Goal: Information Seeking & Learning: Check status

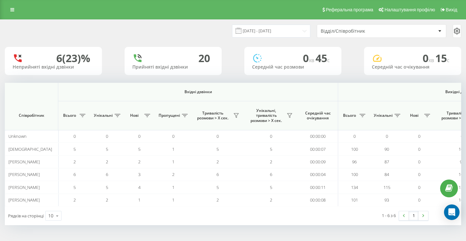
scroll to position [0, 446]
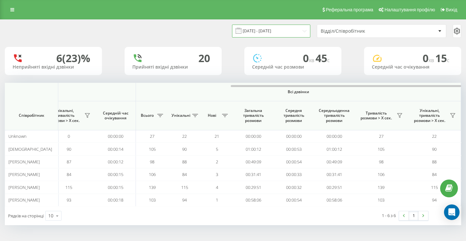
click at [258, 35] on input "[DATE] - [DATE]" at bounding box center [271, 31] width 78 height 13
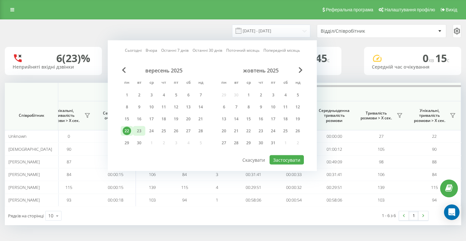
click at [139, 132] on div "23" at bounding box center [139, 131] width 8 height 8
click at [292, 159] on button "Застосувати" at bounding box center [286, 159] width 34 height 9
type input "23.09.2025 - 23.09.2025"
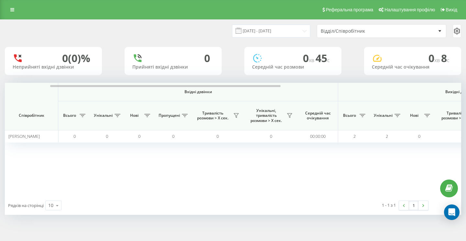
scroll to position [0, 446]
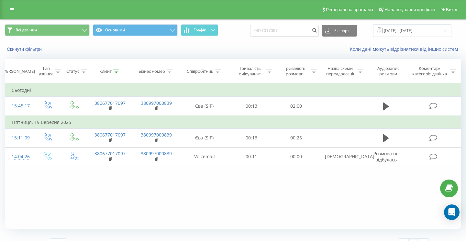
click at [12, 15] on div "Реферальна програма Налаштування профілю Вихід" at bounding box center [233, 9] width 466 height 19
click at [13, 13] on link at bounding box center [12, 9] width 12 height 9
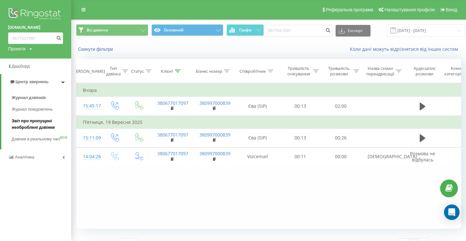
click at [48, 125] on span "Звіт про пропущені необроблені дзвінки" at bounding box center [40, 124] width 56 height 13
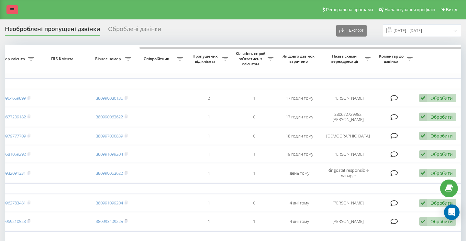
click at [12, 9] on icon at bounding box center [12, 9] width 4 height 5
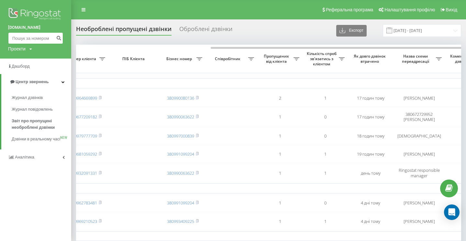
click at [44, 39] on input at bounding box center [35, 38] width 55 height 12
paste input "0776700777"
type input "0776700777"
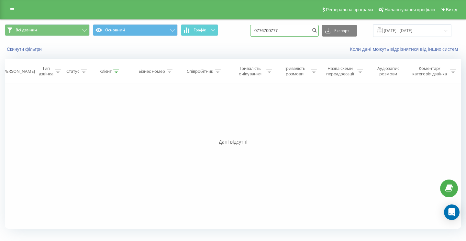
click at [299, 30] on input "0776700777" at bounding box center [284, 31] width 69 height 12
paste input "0979982911"
type input "0979982911"
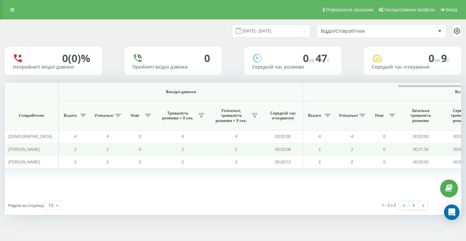
scroll to position [0, 446]
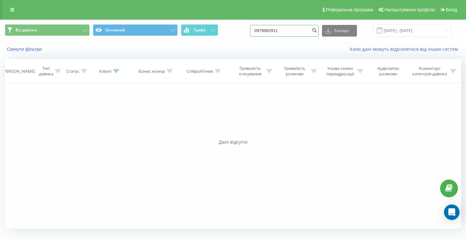
click at [301, 31] on input "0979982911" at bounding box center [284, 31] width 69 height 12
paste input "0679024844"
type input "0679024844"
click at [316, 72] on icon at bounding box center [314, 71] width 6 height 3
click at [305, 33] on input "0679024844" at bounding box center [284, 31] width 69 height 12
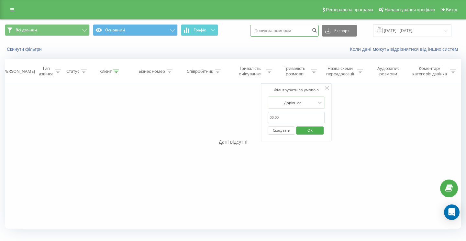
paste input "0668699325"
type input "0668699325"
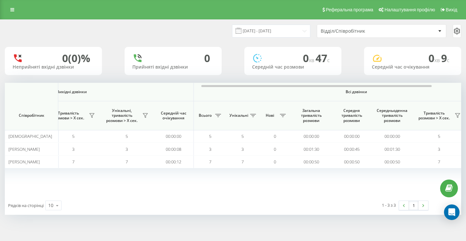
scroll to position [0, 446]
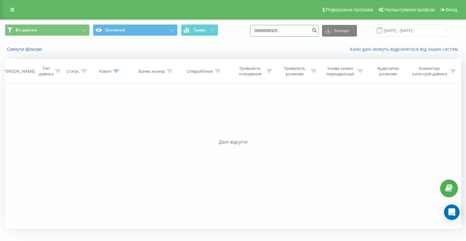
click at [301, 33] on input "0668699325" at bounding box center [284, 31] width 69 height 12
type input "0668"
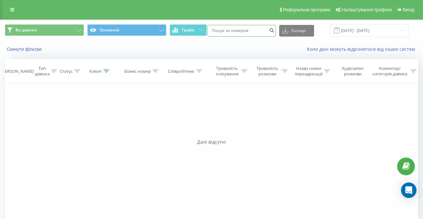
paste input "0668699325"
type input "0668699325"
click at [276, 31] on button "submit" at bounding box center [271, 31] width 9 height 12
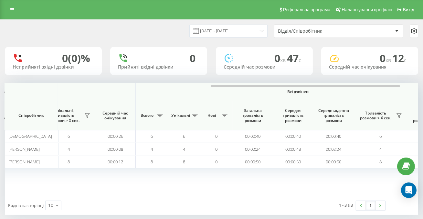
scroll to position [0, 488]
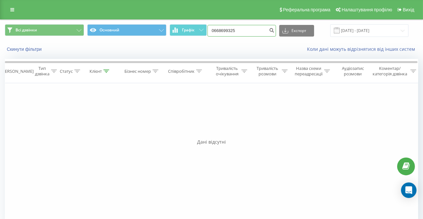
click at [261, 35] on input "0668699325" at bounding box center [242, 31] width 69 height 12
paste input "0980763215"
type input "0980763215"
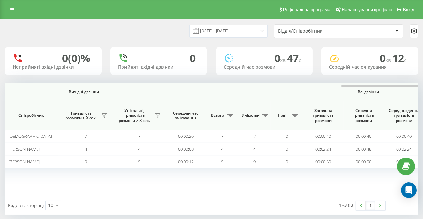
scroll to position [0, 488]
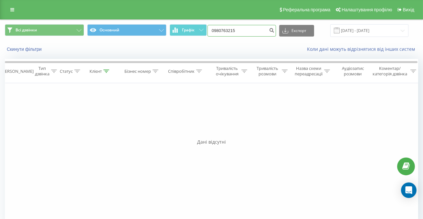
click at [254, 29] on input "0980763215" at bounding box center [242, 31] width 69 height 12
paste input "0509612244"
type input "0509612244"
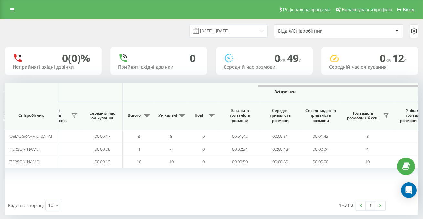
scroll to position [0, 488]
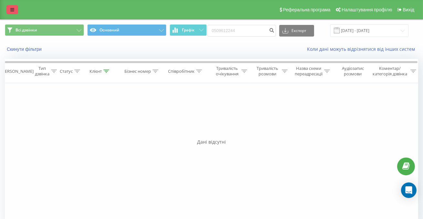
click at [12, 10] on icon at bounding box center [12, 9] width 4 height 5
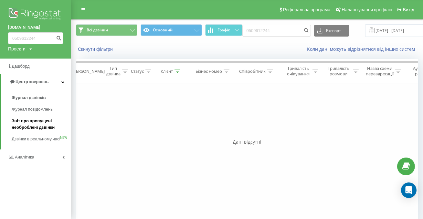
click at [48, 130] on span "Звіт про пропущені необроблені дзвінки" at bounding box center [40, 124] width 56 height 13
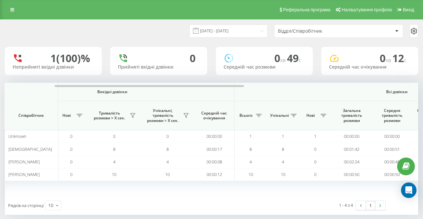
scroll to position [0, 488]
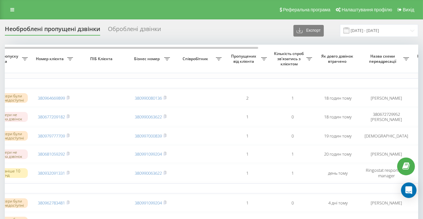
scroll to position [0, 17]
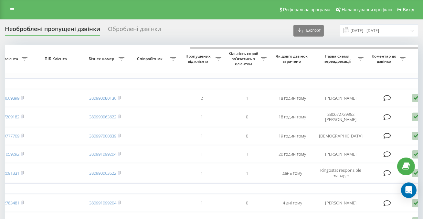
scroll to position [0, 233]
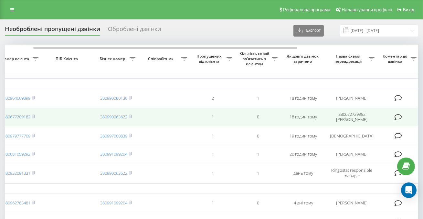
scroll to position [0, 233]
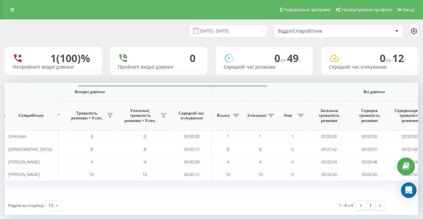
scroll to position [0, 488]
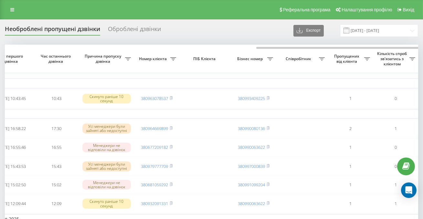
scroll to position [0, 233]
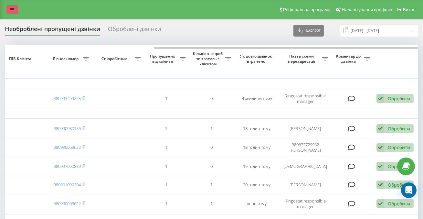
click at [11, 12] on link at bounding box center [12, 9] width 12 height 9
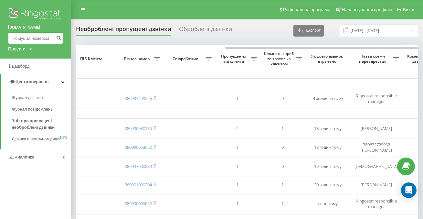
click at [21, 39] on input at bounding box center [35, 38] width 55 height 12
paste input "0671720562"
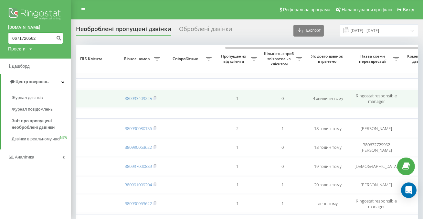
type input "0671720562"
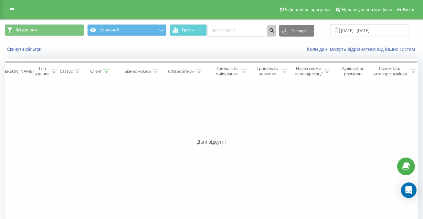
click at [276, 33] on button "submit" at bounding box center [271, 31] width 9 height 12
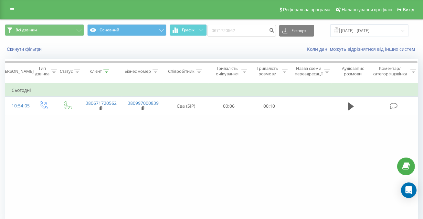
scroll to position [0, 0]
click at [266, 31] on input "0671720562" at bounding box center [242, 31] width 69 height 12
paste input "0631500318"
type input "0631500318"
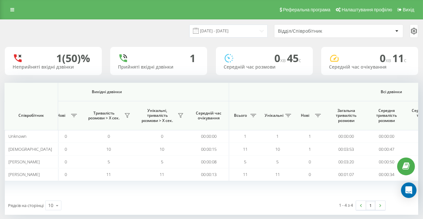
scroll to position [0, 488]
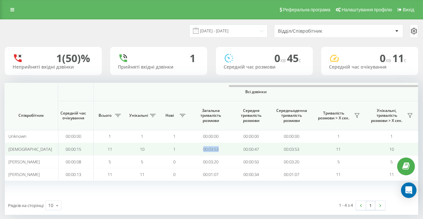
drag, startPoint x: 197, startPoint y: 150, endPoint x: 217, endPoint y: 154, distance: 21.1
click at [217, 154] on td "00:03:53" at bounding box center [211, 149] width 40 height 13
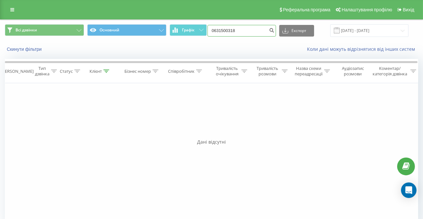
click at [262, 34] on input "0631500318" at bounding box center [242, 31] width 69 height 12
paste input "0933972728"
type input "0933972728"
click at [13, 10] on icon at bounding box center [12, 9] width 4 height 5
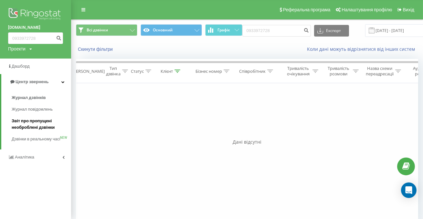
click at [21, 124] on span "Звіт про пропущені необроблені дзвінки" at bounding box center [40, 124] width 56 height 13
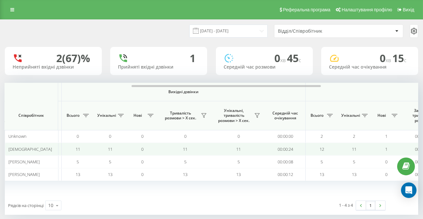
scroll to position [0, 488]
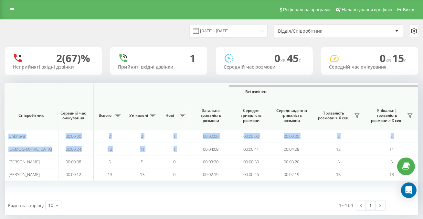
drag, startPoint x: 199, startPoint y: 145, endPoint x: 213, endPoint y: 184, distance: 41.0
click at [214, 185] on div "Вхідні дзвінки Вихідні дзвінки Всі дзвінки Співробітник Всього Унікальні Нові П…" at bounding box center [211, 139] width 413 height 113
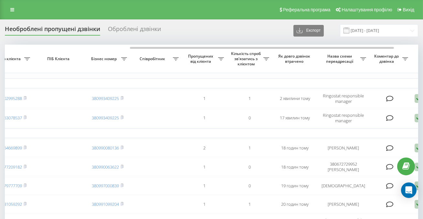
scroll to position [0, 190]
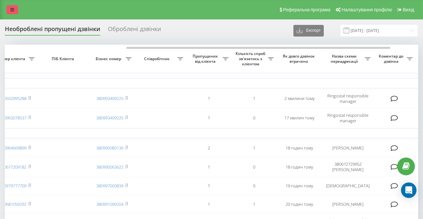
click at [9, 12] on link at bounding box center [12, 9] width 12 height 9
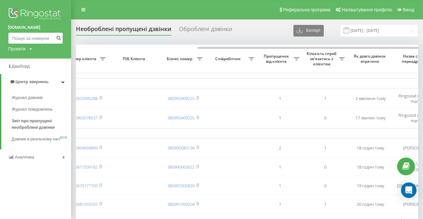
click at [22, 37] on input at bounding box center [35, 38] width 55 height 12
paste input "0933972728"
type input "0933972728"
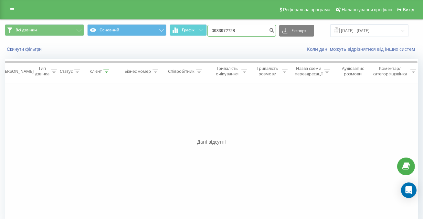
click at [263, 31] on input "0933972728" at bounding box center [242, 31] width 69 height 12
type input "0933972"
paste input "0996866298"
type input "0996866298"
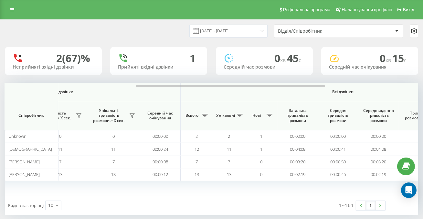
scroll to position [0, 488]
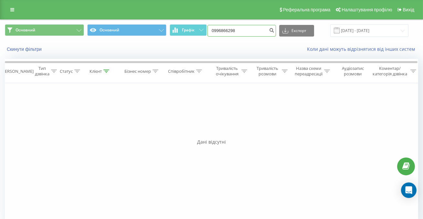
click at [266, 35] on input "0996866298" at bounding box center [242, 31] width 69 height 12
paste input "0685588380"
type input "0685588380"
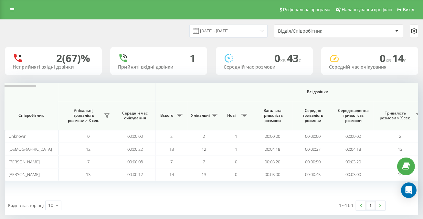
scroll to position [0, 488]
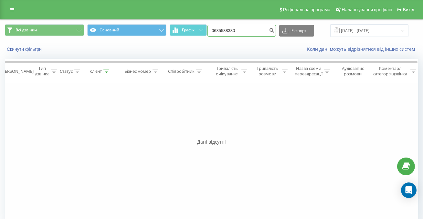
click at [263, 34] on input "0685588380" at bounding box center [242, 31] width 69 height 12
type input "068558838"
paste input "0734006126"
type input "0734006126"
click at [258, 31] on input "0734006126" at bounding box center [242, 31] width 69 height 12
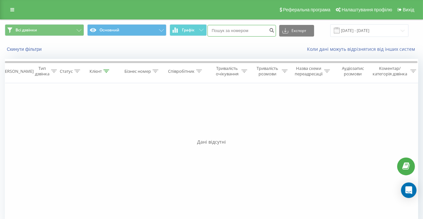
paste input "0630543872"
type input "0630543872"
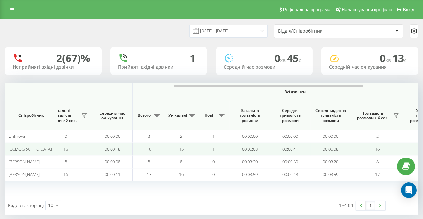
scroll to position [0, 488]
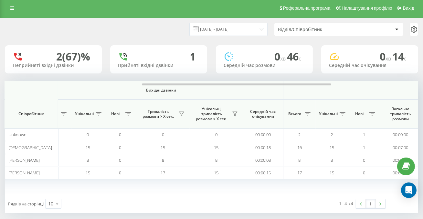
scroll to position [0, 488]
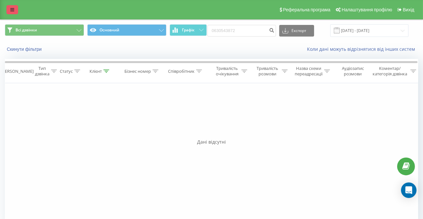
click at [15, 9] on link at bounding box center [12, 9] width 12 height 9
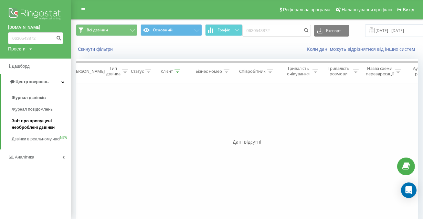
click at [32, 120] on span "Звіт про пропущені необроблені дзвінки" at bounding box center [40, 124] width 56 height 13
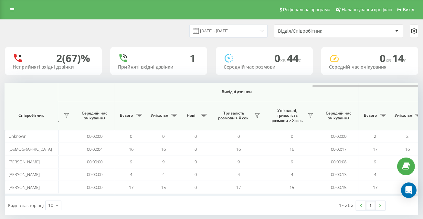
scroll to position [0, 488]
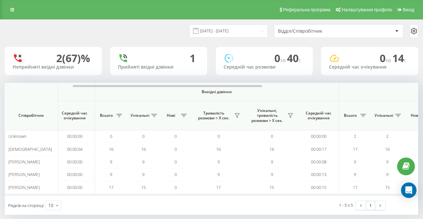
scroll to position [0, 488]
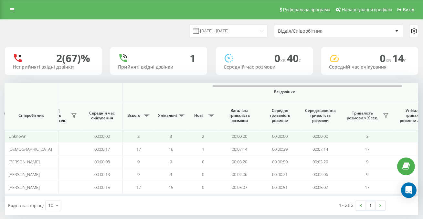
scroll to position [0, 488]
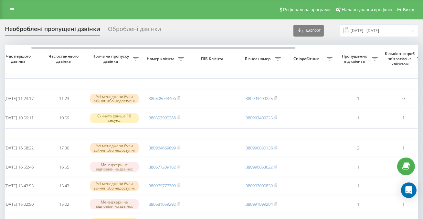
scroll to position [0, 40]
click at [16, 9] on link at bounding box center [12, 9] width 12 height 9
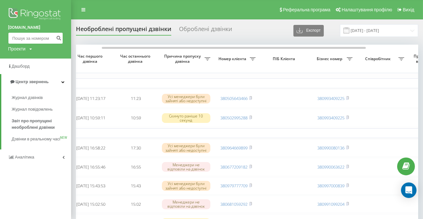
click at [39, 39] on input at bounding box center [35, 38] width 55 height 12
paste input "0978890989"
type input "0978890989"
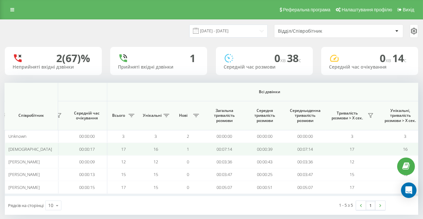
scroll to position [0, 488]
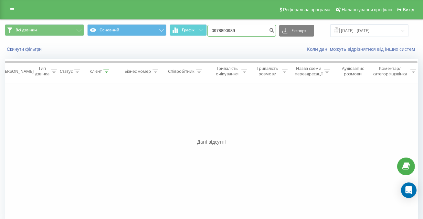
click at [261, 35] on input "0978890989" at bounding box center [242, 31] width 69 height 12
paste input "0502015413"
type input "0502015413"
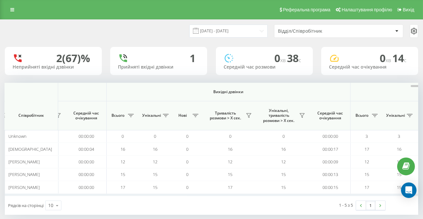
scroll to position [0, 488]
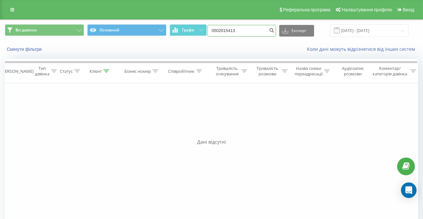
click at [262, 31] on input "0502015413" at bounding box center [242, 31] width 69 height 12
paste input "0952609791"
type input "0952609791"
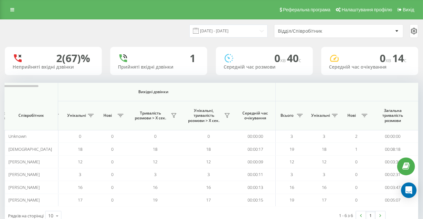
scroll to position [0, 488]
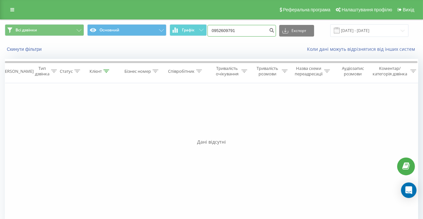
click at [252, 31] on input "0952609791" at bounding box center [242, 31] width 69 height 12
paste input "0503102271"
type input "0503102271"
click at [259, 36] on input "0503102271" at bounding box center [242, 31] width 69 height 12
paste input "0991777277"
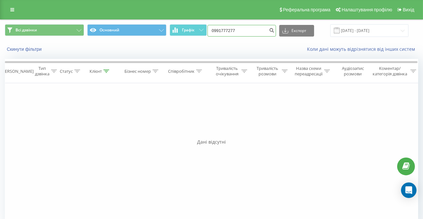
type input "0991777277"
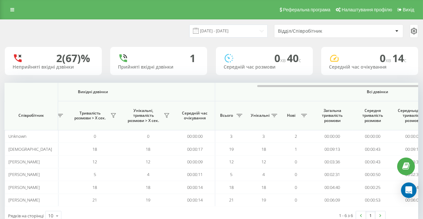
scroll to position [0, 488]
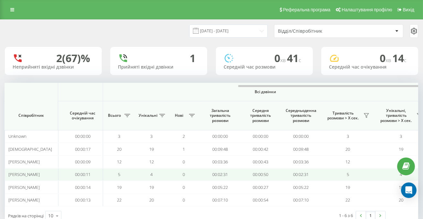
scroll to position [0, 488]
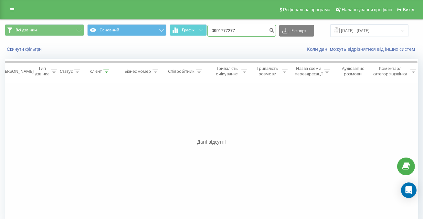
click at [257, 31] on input "0991777277" at bounding box center [242, 31] width 69 height 12
paste input "0982763480"
type input "0982763480"
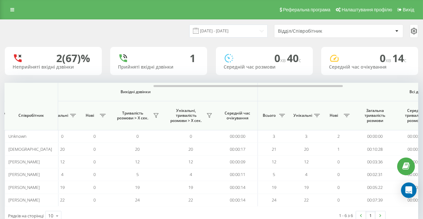
scroll to position [0, 488]
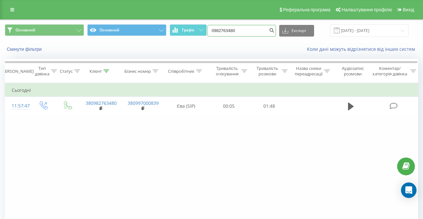
click at [257, 31] on input "0982763480" at bounding box center [242, 31] width 69 height 12
paste input "0503102271"
type input "0503102271"
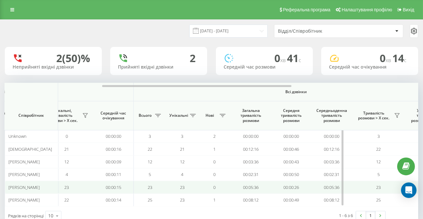
scroll to position [0, 488]
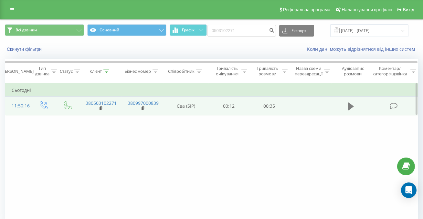
click at [346, 103] on button at bounding box center [351, 107] width 10 height 10
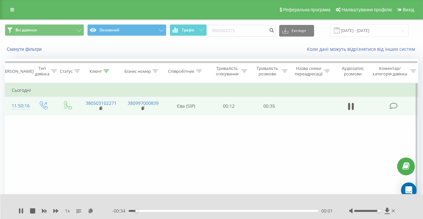
drag, startPoint x: 368, startPoint y: 210, endPoint x: 379, endPoint y: 213, distance: 11.7
click at [379, 213] on div at bounding box center [372, 211] width 47 height 6
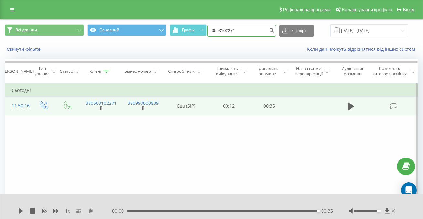
click at [252, 33] on input "0503102271" at bounding box center [242, 31] width 69 height 12
type input "0503102"
paste input "0982763480"
type input "0982763480"
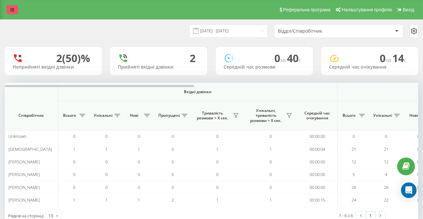
click at [9, 9] on link at bounding box center [12, 9] width 12 height 9
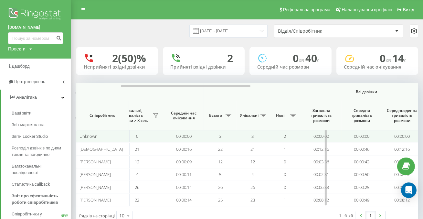
scroll to position [0, 559]
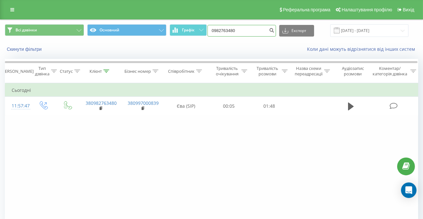
click at [262, 32] on input "0982763480" at bounding box center [242, 31] width 69 height 12
type input "09827634"
paste input "0503620600"
type input "0503620600"
paste input "0503620600"
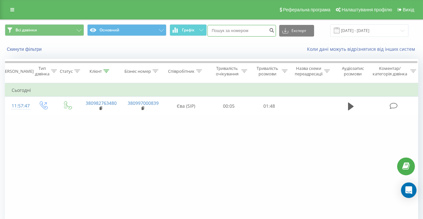
type input "0503620600"
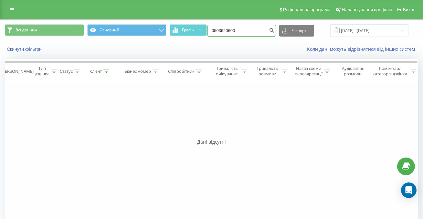
click at [254, 34] on input "0503620600" at bounding box center [242, 31] width 69 height 12
type input "0503620"
paste input "0952404854"
type input "0952404854"
click at [260, 32] on input "0952404854" at bounding box center [242, 31] width 69 height 12
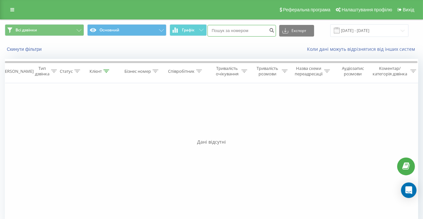
paste input "0504317307"
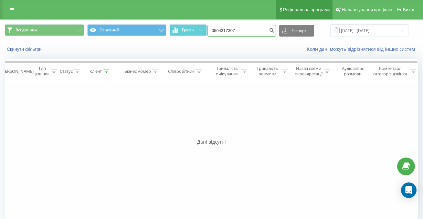
type input "0504317307"
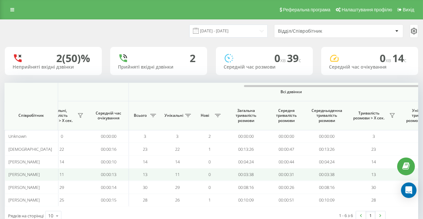
scroll to position [0, 488]
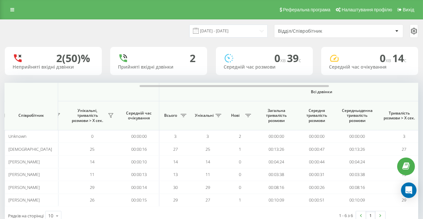
scroll to position [0, 488]
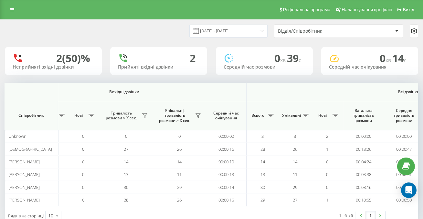
scroll to position [0, 488]
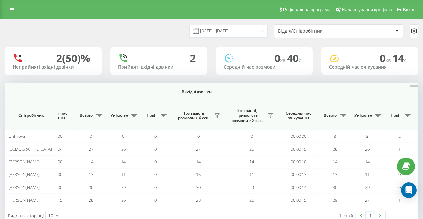
scroll to position [0, 488]
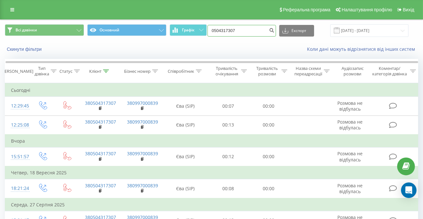
click at [261, 33] on input "0504317307" at bounding box center [242, 31] width 69 height 12
paste input "0970949008"
type input "0970949008"
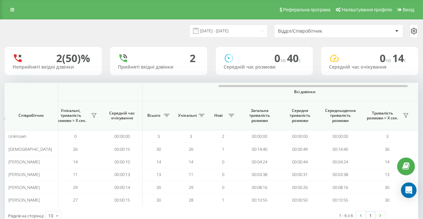
scroll to position [0, 488]
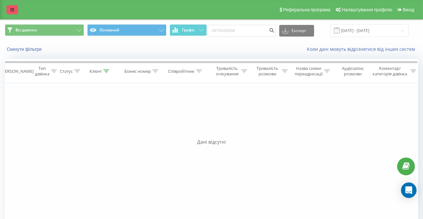
click at [13, 11] on icon at bounding box center [12, 9] width 4 height 5
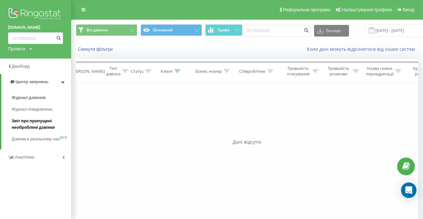
click at [21, 118] on span "Звіт про пропущені необроблені дзвінки" at bounding box center [40, 124] width 56 height 13
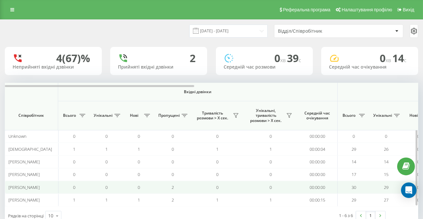
scroll to position [0, 488]
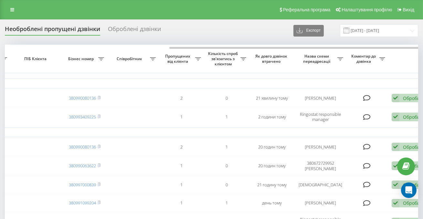
scroll to position [0, 233]
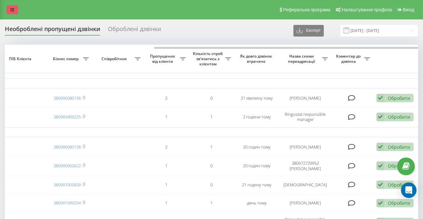
click at [14, 13] on link at bounding box center [12, 9] width 12 height 9
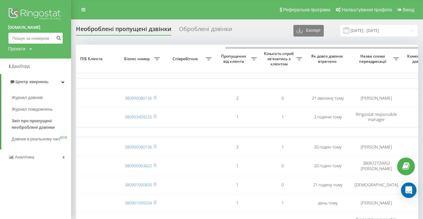
click at [28, 43] on input at bounding box center [35, 38] width 55 height 12
paste input "0977860820"
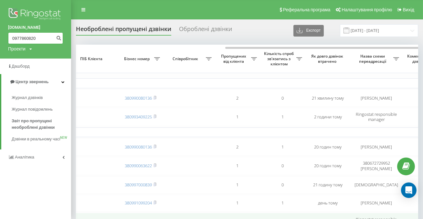
type input "0977860820"
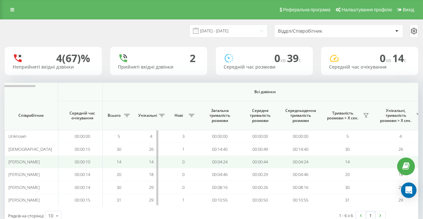
scroll to position [0, 488]
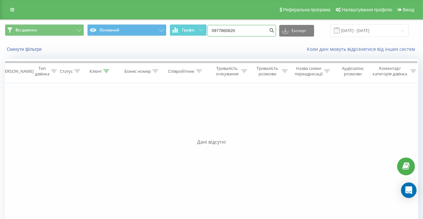
click at [265, 31] on input "0977860820" at bounding box center [242, 31] width 69 height 12
paste input "0676757142"
type input "0676757142"
click at [266, 33] on input "0676757142" at bounding box center [242, 31] width 69 height 12
paste input "0970949008"
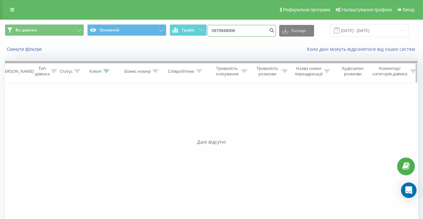
type input "0970949008"
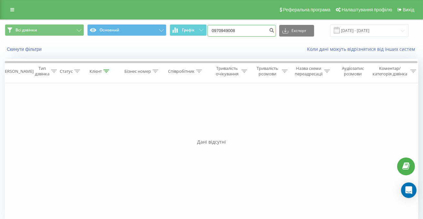
click at [254, 33] on input "0970949008" at bounding box center [242, 31] width 69 height 12
paste input "0935334739"
type input "0935334739"
click at [265, 30] on input "0935334739" at bounding box center [242, 31] width 69 height 12
paste input "0678167828"
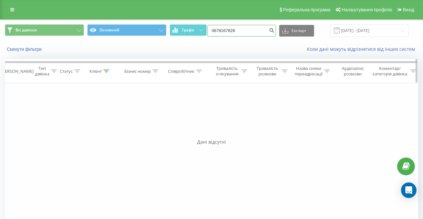
type input "0678167828"
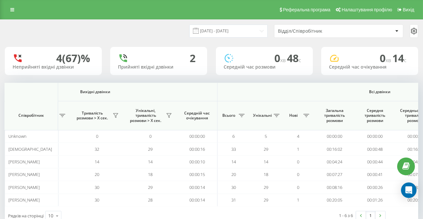
scroll to position [0, 488]
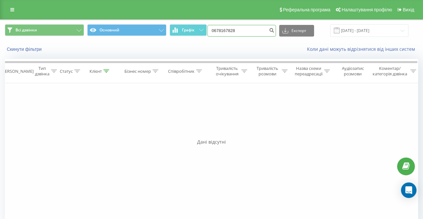
click at [262, 31] on input "0678167828" at bounding box center [242, 31] width 69 height 12
paste input "0664925806"
type input "0664925806"
click at [351, 30] on input "23.06.2025 - 23.09.2025" at bounding box center [369, 30] width 78 height 13
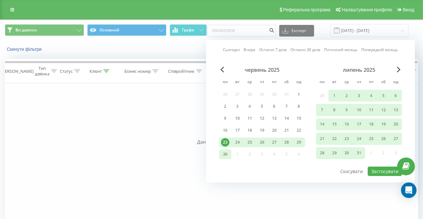
click at [220, 69] on div "червень 2025" at bounding box center [262, 70] width 86 height 6
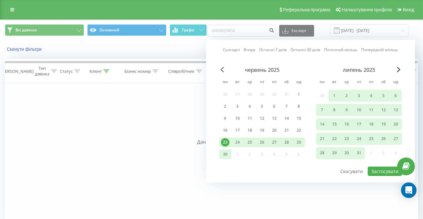
click at [223, 68] on span "Previous Month" at bounding box center [222, 70] width 4 height 6
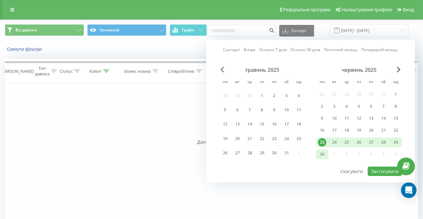
click at [223, 68] on span "Previous Month" at bounding box center [222, 70] width 4 height 6
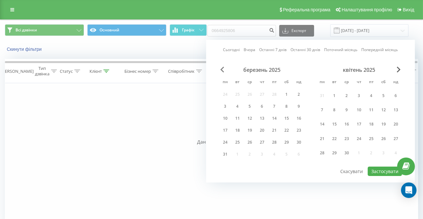
click at [223, 68] on span "Previous Month" at bounding box center [222, 70] width 4 height 6
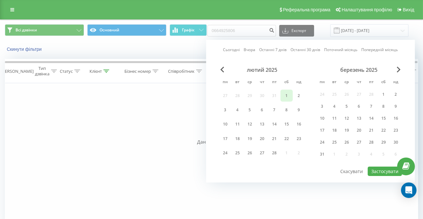
click at [285, 97] on div "1" at bounding box center [287, 95] width 8 height 8
click at [397, 68] on span "Next Month" at bounding box center [399, 70] width 4 height 6
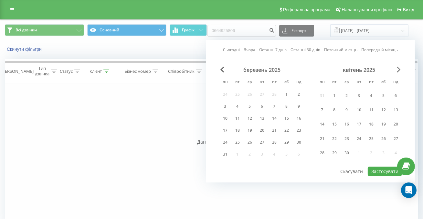
click at [397, 68] on span "Next Month" at bounding box center [399, 70] width 4 height 6
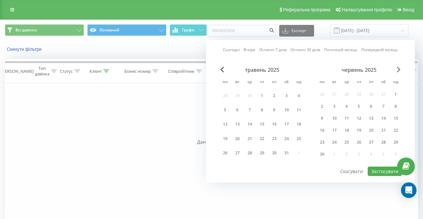
click at [397, 68] on span "Next Month" at bounding box center [399, 70] width 4 height 6
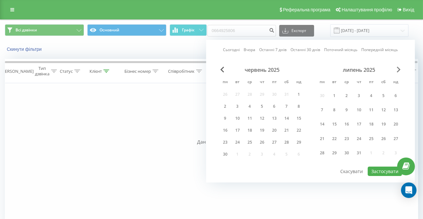
click at [397, 69] on span "Next Month" at bounding box center [399, 70] width 4 height 6
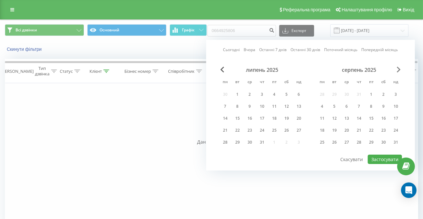
click at [399, 69] on span "Next Month" at bounding box center [399, 70] width 4 height 6
click at [337, 126] on div "23" at bounding box center [334, 130] width 8 height 8
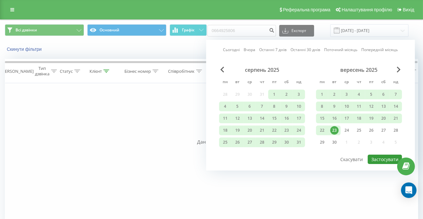
click at [373, 157] on button "Застосувати" at bounding box center [385, 159] width 34 height 9
type input "01.02.2025 - 23.09.2025"
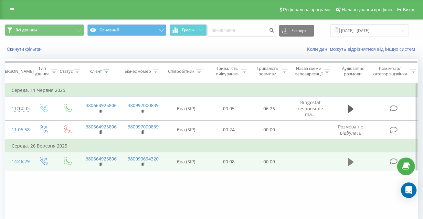
click at [351, 160] on icon at bounding box center [351, 161] width 6 height 9
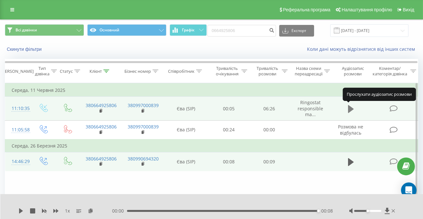
click at [350, 112] on icon at bounding box center [351, 108] width 6 height 9
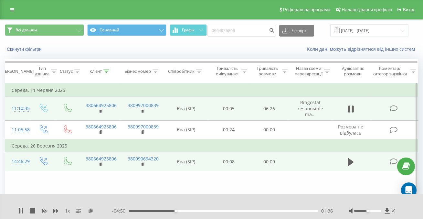
scroll to position [0, 0]
click at [99, 112] on rect at bounding box center [100, 111] width 2 height 3
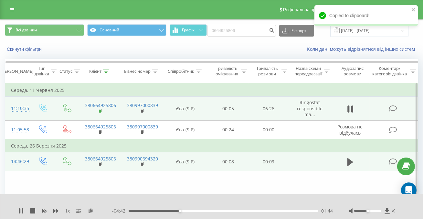
click at [99, 112] on rect at bounding box center [100, 111] width 2 height 3
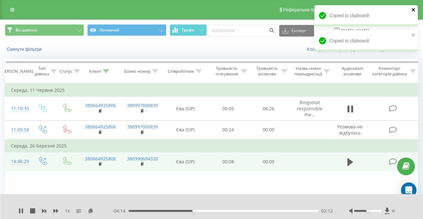
click at [414, 11] on icon "close" at bounding box center [413, 9] width 3 height 3
click at [416, 35] on div "columbtrade.ua 0664925806 Проекти columbtrade.ua Дашборд Центр звернень Журнал …" at bounding box center [211, 109] width 423 height 219
click at [412, 12] on icon "close" at bounding box center [414, 9] width 5 height 5
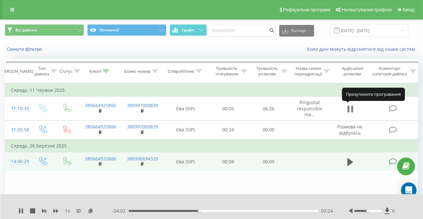
click at [352, 109] on icon at bounding box center [352, 108] width 2 height 7
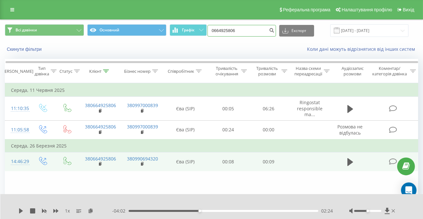
click at [257, 34] on input "0664925806" at bounding box center [242, 31] width 69 height 12
paste input "0507257184"
type input "0507257184"
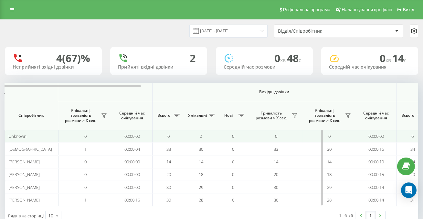
scroll to position [0, 355]
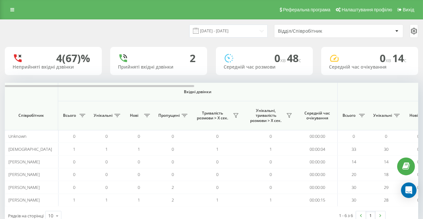
click at [249, 169] on td "0" at bounding box center [270, 174] width 53 height 13
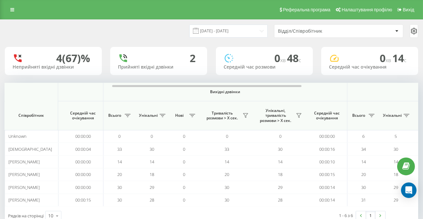
scroll to position [0, 488]
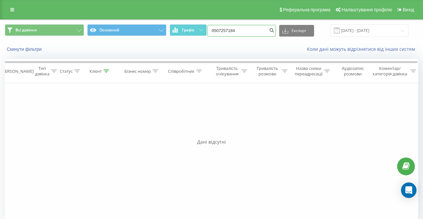
click at [269, 29] on input "0507257184" at bounding box center [242, 31] width 69 height 12
paste input "0678167828"
type input "0678167828"
click at [14, 10] on icon at bounding box center [12, 9] width 4 height 5
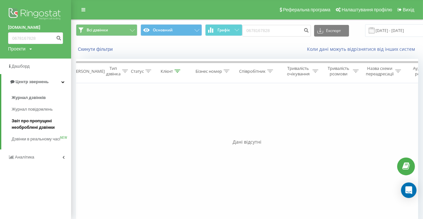
click at [40, 124] on span "Звіт про пропущені необроблені дзвінки" at bounding box center [40, 124] width 56 height 13
click at [41, 124] on span "Звіт про пропущені необроблені дзвінки" at bounding box center [40, 124] width 56 height 13
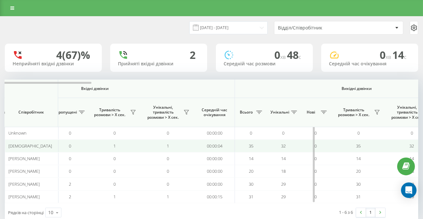
scroll to position [0, 488]
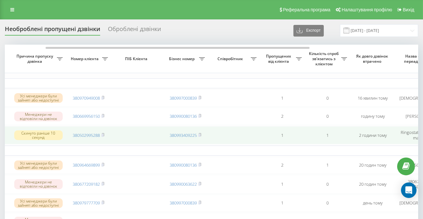
scroll to position [0, 46]
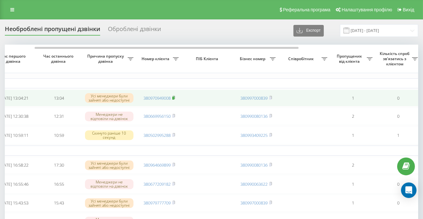
click at [174, 99] on rect at bounding box center [173, 98] width 2 height 3
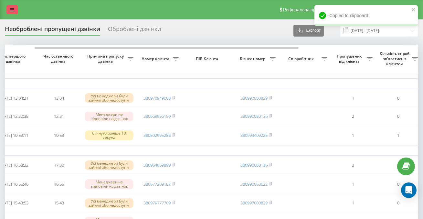
click at [9, 5] on link at bounding box center [12, 9] width 12 height 9
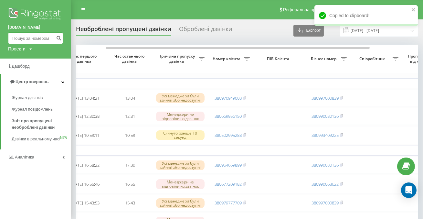
click at [30, 40] on input at bounding box center [35, 38] width 55 height 12
paste input "0975365399"
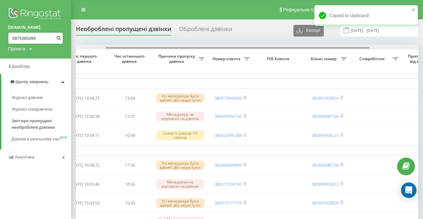
type input "0975365399"
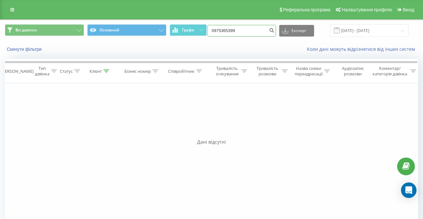
click at [268, 30] on input "0975365399" at bounding box center [242, 31] width 69 height 12
paste input "0969555663"
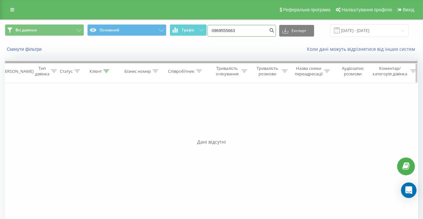
type input "0969555663"
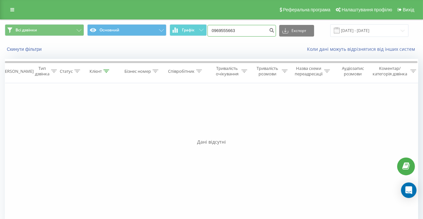
click at [261, 30] on input "0969555663" at bounding box center [242, 31] width 69 height 12
paste input "0979970070"
type input "0979970070"
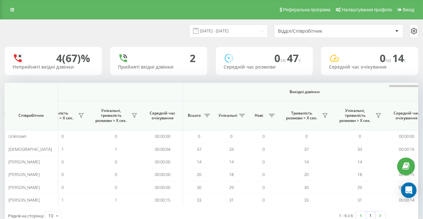
scroll to position [0, 488]
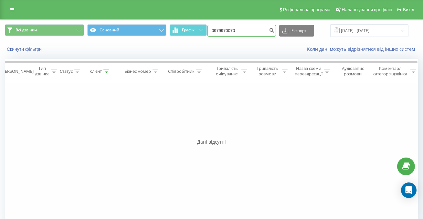
click at [264, 31] on input "0979970070" at bounding box center [242, 31] width 69 height 12
paste input "0960607416"
type input "0960607416"
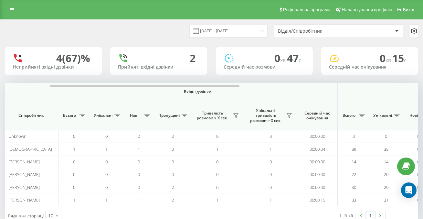
scroll to position [0, 488]
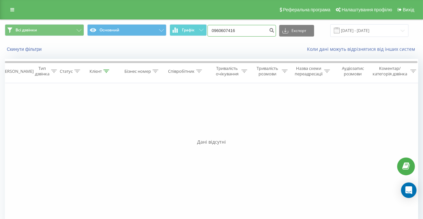
click at [258, 31] on input "0960607416" at bounding box center [242, 31] width 69 height 12
paste input "0991857785"
type input "0991857785"
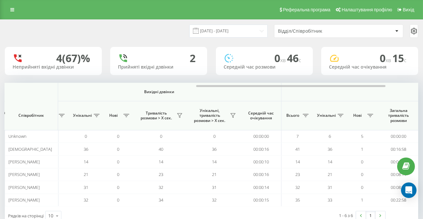
scroll to position [0, 488]
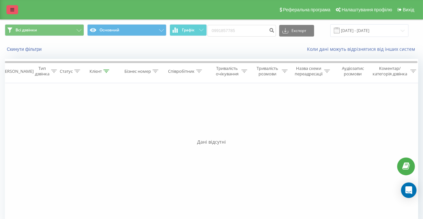
click at [14, 8] on icon at bounding box center [12, 9] width 4 height 5
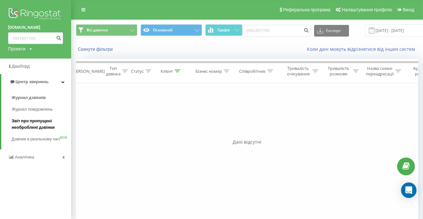
click at [23, 124] on span "Звіт про пропущені необроблені дзвінки" at bounding box center [40, 124] width 56 height 13
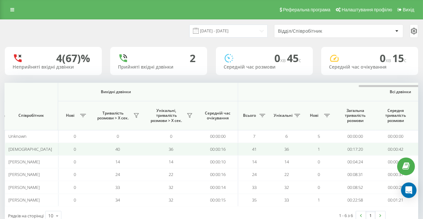
scroll to position [0, 488]
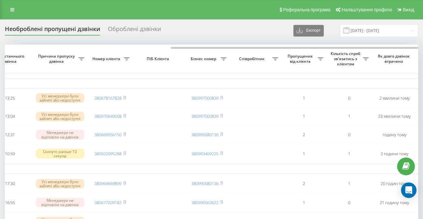
scroll to position [0, 91]
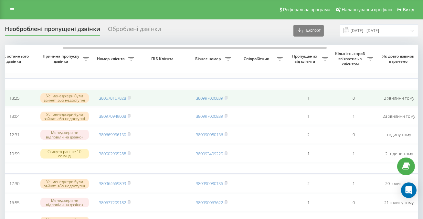
click at [132, 97] on td "380678167828" at bounding box center [114, 98] width 45 height 17
click at [129, 98] on rect at bounding box center [129, 98] width 2 height 3
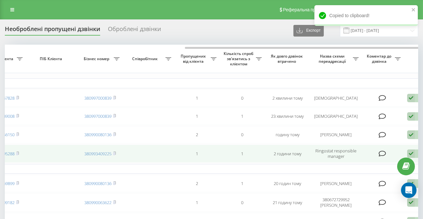
scroll to position [0, 233]
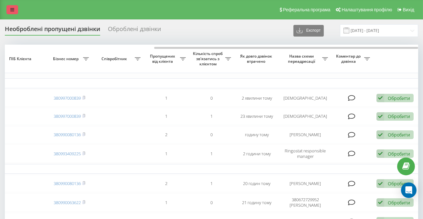
click at [10, 11] on icon at bounding box center [12, 9] width 4 height 5
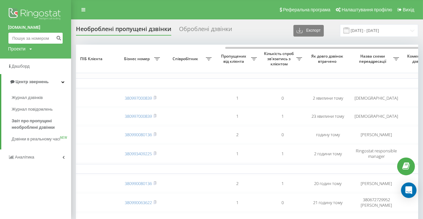
click at [36, 38] on input at bounding box center [35, 38] width 55 height 12
paste input "0991857785"
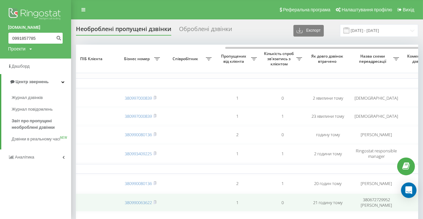
type input "0991857785"
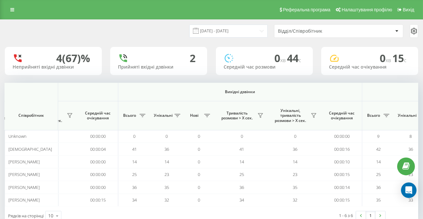
scroll to position [0, 488]
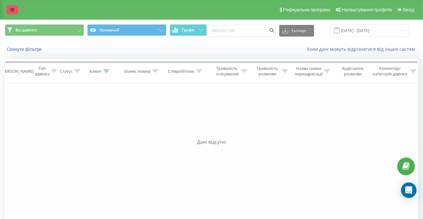
click at [15, 10] on link at bounding box center [12, 9] width 12 height 9
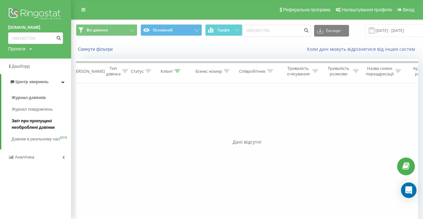
click at [30, 119] on span "Звіт про пропущені необроблені дзвінки" at bounding box center [40, 124] width 56 height 13
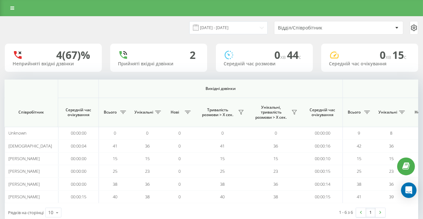
scroll to position [0, 488]
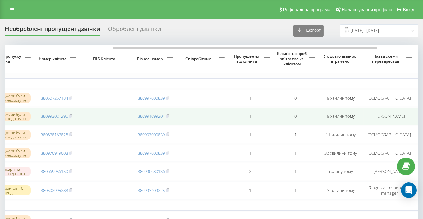
scroll to position [0, 125]
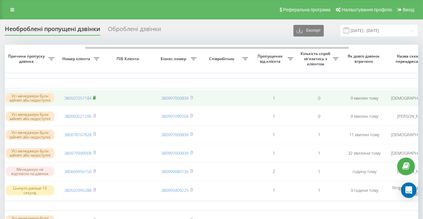
click at [96, 99] on icon at bounding box center [94, 97] width 2 height 3
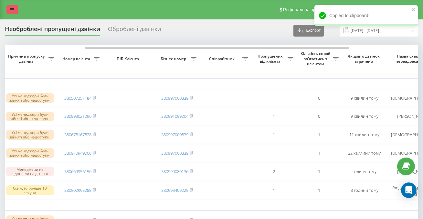
click at [10, 12] on link at bounding box center [12, 9] width 12 height 9
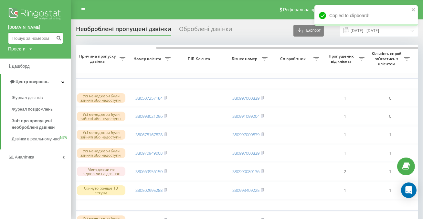
click at [23, 42] on input at bounding box center [35, 38] width 55 height 12
paste input "0660800807"
type input "0660800807"
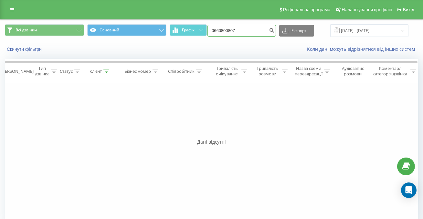
click at [263, 36] on input "0660800807" at bounding box center [242, 31] width 69 height 12
paste input "0935054087"
type input "0935054087"
click at [259, 32] on input "0935054087" at bounding box center [242, 31] width 69 height 12
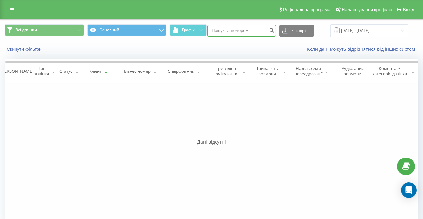
paste input "0991857785"
type input "0991857785"
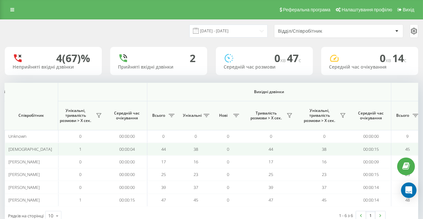
scroll to position [0, 488]
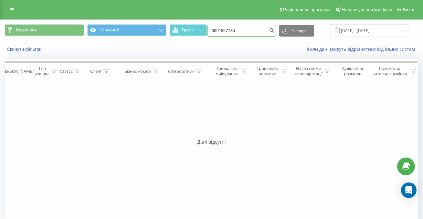
click at [258, 31] on input "0991857785" at bounding box center [242, 31] width 69 height 12
paste input "0936326518"
type input "0936326518"
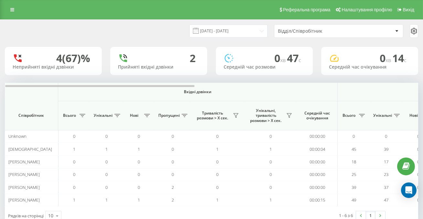
scroll to position [0, 488]
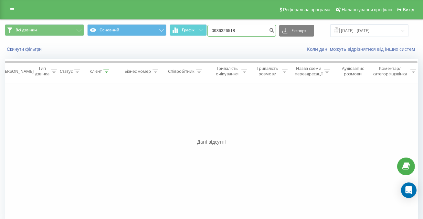
click at [264, 32] on input "0936326518" at bounding box center [242, 31] width 69 height 12
paste input "0681804011"
type input "0681804011"
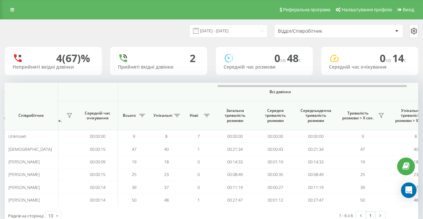
scroll to position [0, 488]
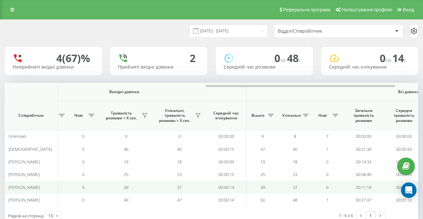
scroll to position [0, 488]
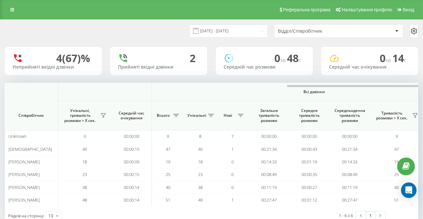
scroll to position [0, 488]
